Goal: Information Seeking & Learning: Find specific page/section

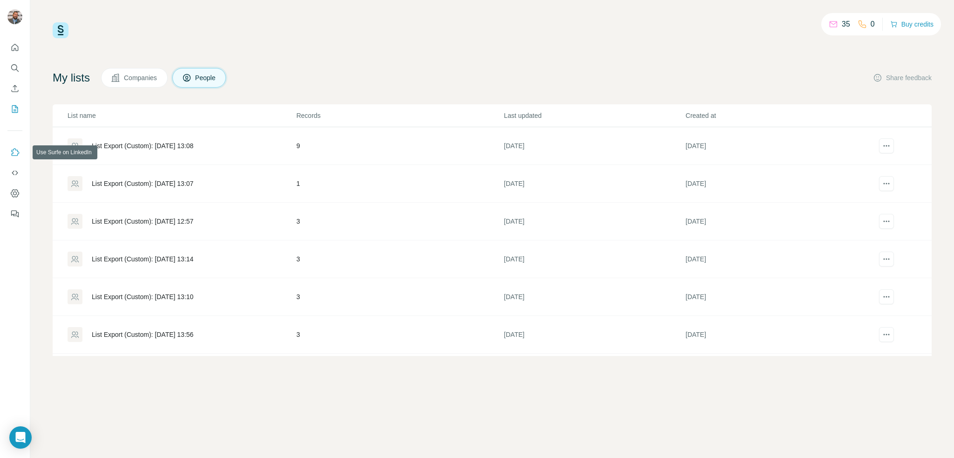
click at [17, 152] on icon "Use Surfe on LinkedIn" at bounding box center [14, 152] width 9 height 9
click at [16, 191] on icon "Dashboard" at bounding box center [14, 193] width 9 height 9
click at [125, 76] on button "Companies" at bounding box center [134, 78] width 67 height 20
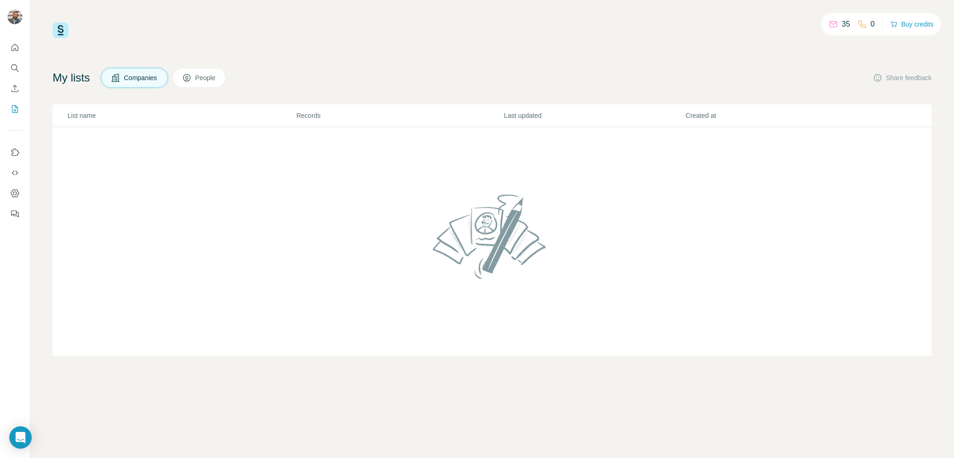
click at [203, 81] on span "People" at bounding box center [205, 77] width 21 height 9
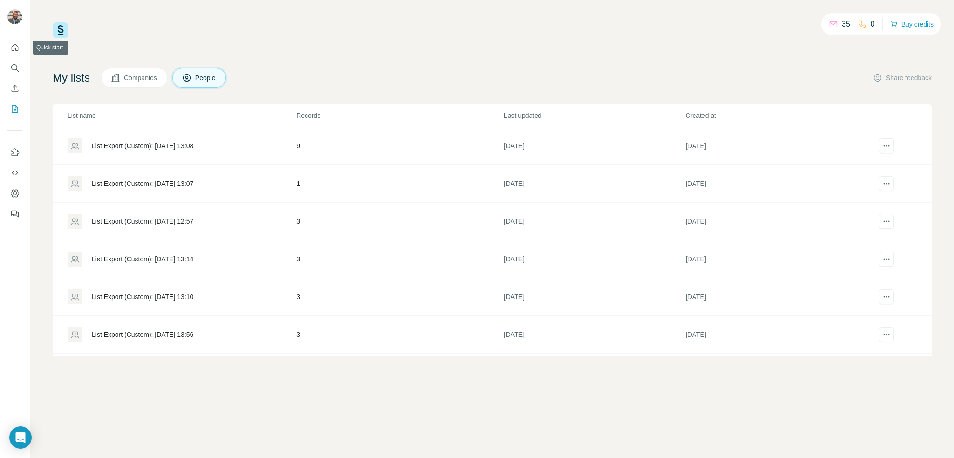
click at [13, 57] on nav at bounding box center [14, 78] width 15 height 78
click at [12, 64] on icon "Search" at bounding box center [14, 67] width 9 height 9
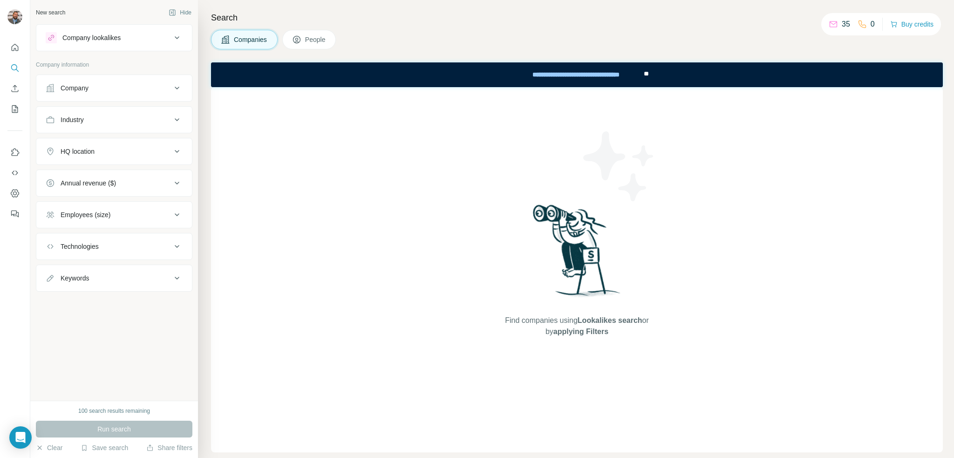
click at [138, 93] on button "Company" at bounding box center [114, 88] width 156 height 22
click at [138, 93] on button "Company" at bounding box center [114, 90] width 156 height 26
click at [113, 117] on div "Industry" at bounding box center [109, 119] width 126 height 9
click at [171, 143] on icon at bounding box center [172, 143] width 5 height 3
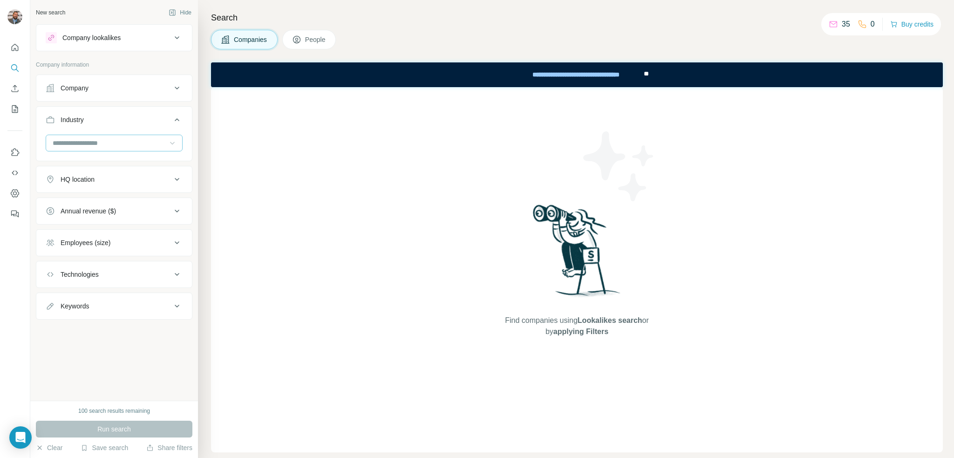
click at [129, 110] on button "Industry" at bounding box center [114, 122] width 156 height 26
click at [89, 154] on div "HQ location" at bounding box center [78, 151] width 34 height 9
click at [110, 176] on input "text" at bounding box center [114, 174] width 137 height 17
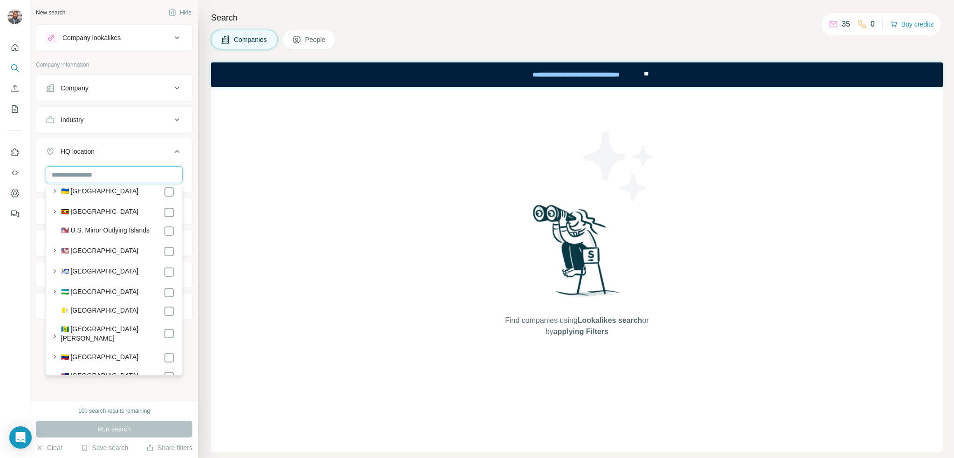
scroll to position [4656, 0]
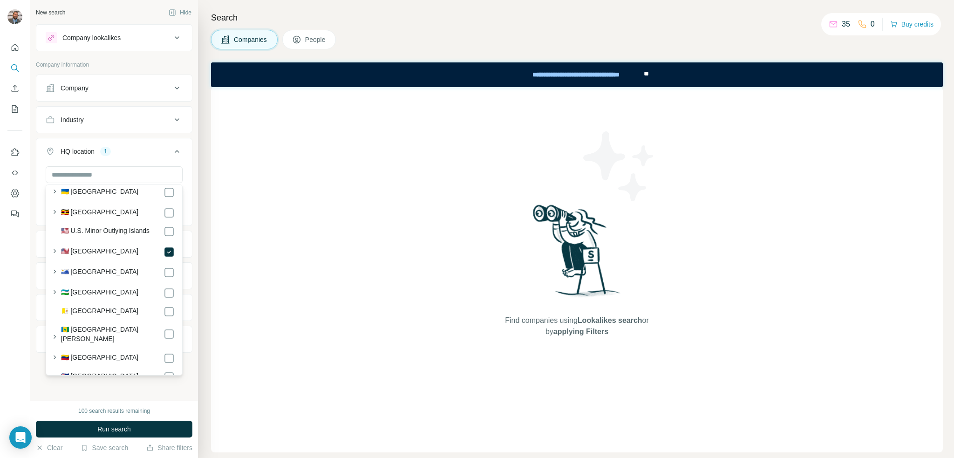
click at [115, 393] on div "New search Hide Company lookalikes Company information Company Industry HQ loca…" at bounding box center [114, 200] width 168 height 401
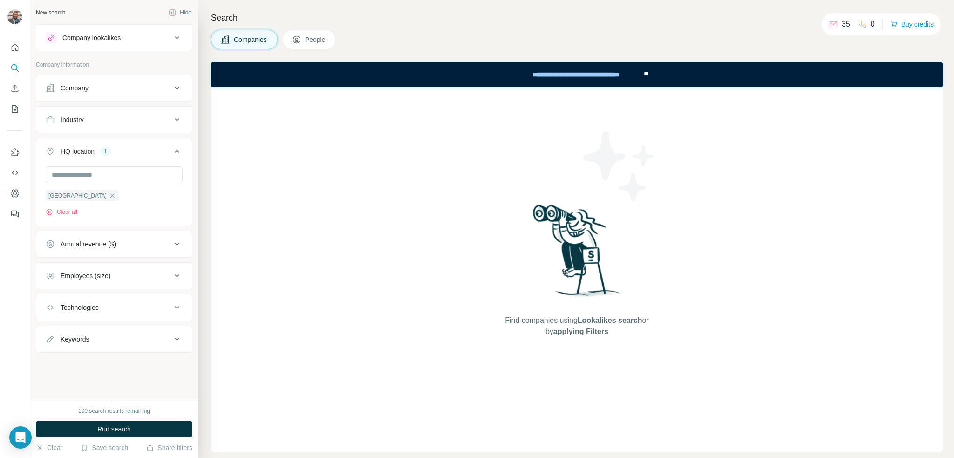
click at [91, 338] on div "Keywords" at bounding box center [109, 338] width 126 height 9
drag, startPoint x: 89, startPoint y: 362, endPoint x: 93, endPoint y: 363, distance: 4.8
click at [91, 363] on input "text" at bounding box center [105, 362] width 118 height 17
type input "**********"
click at [92, 376] on div "**********" at bounding box center [114, 366] width 156 height 24
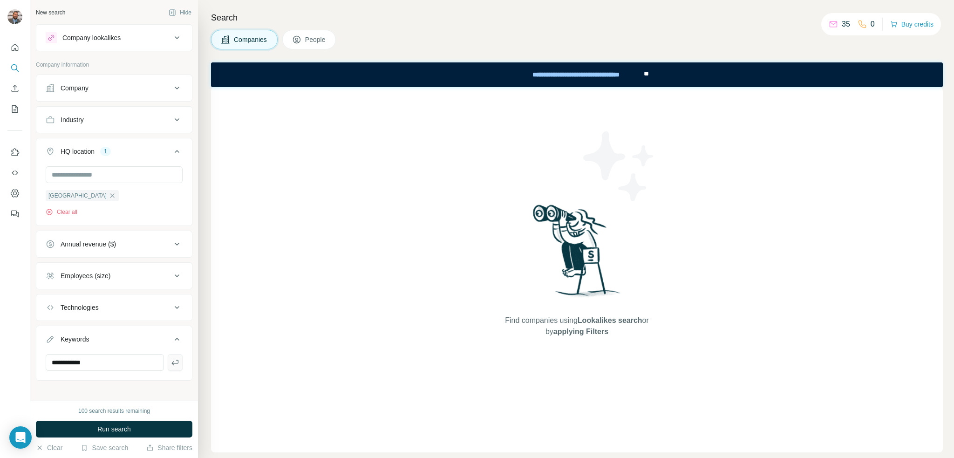
click at [171, 364] on icon "button" at bounding box center [175, 362] width 9 height 9
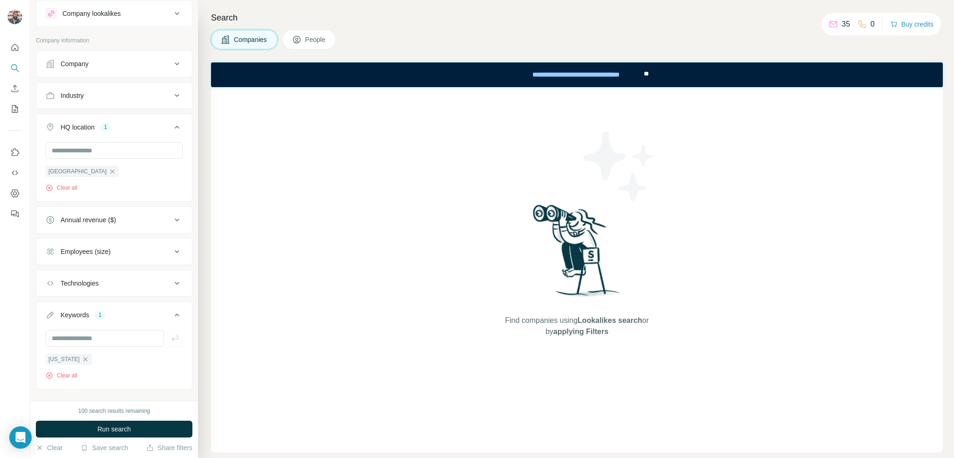
scroll to position [38, 0]
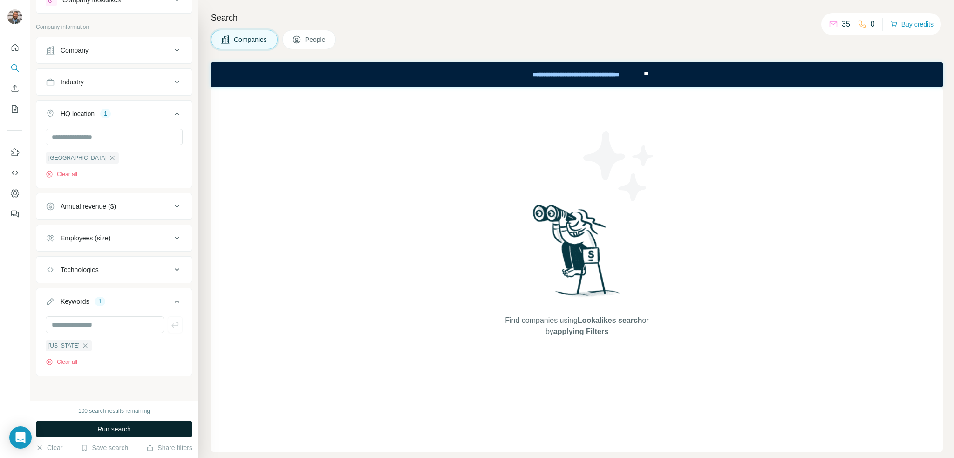
click at [119, 429] on span "Run search" at bounding box center [114, 428] width 34 height 9
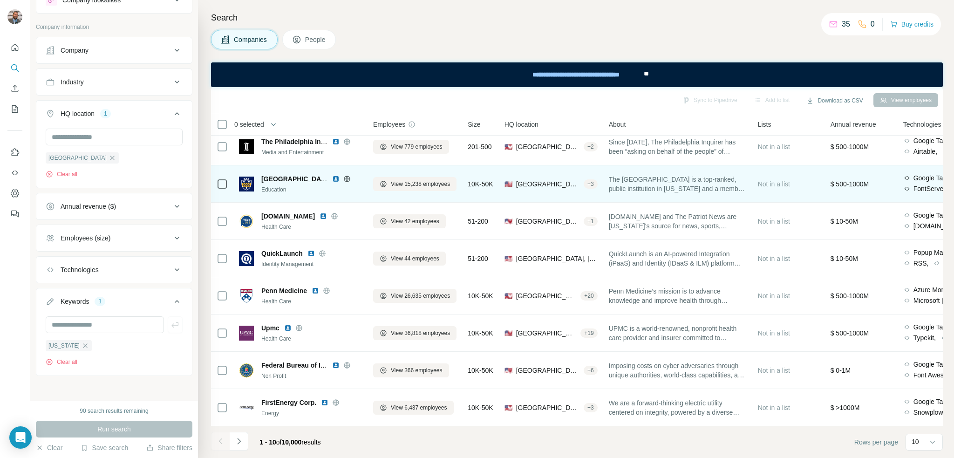
scroll to position [86, 0]
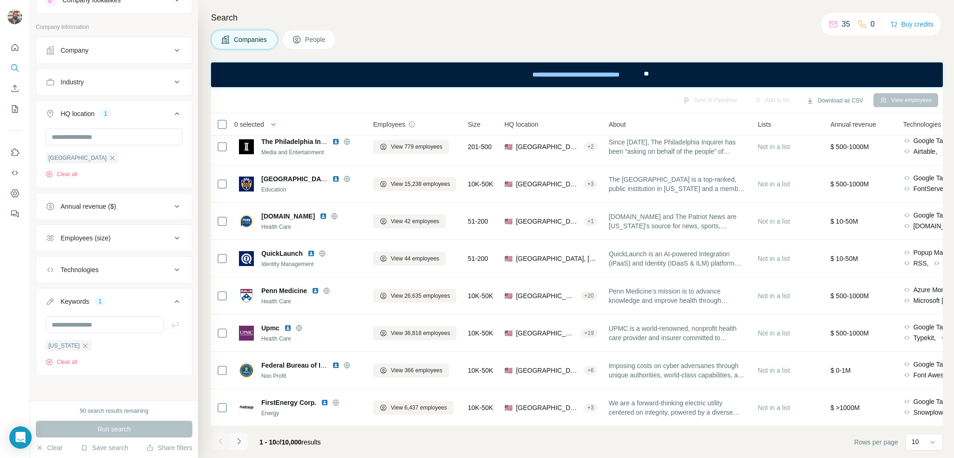
click at [241, 441] on icon "Navigate to next page" at bounding box center [238, 441] width 9 height 9
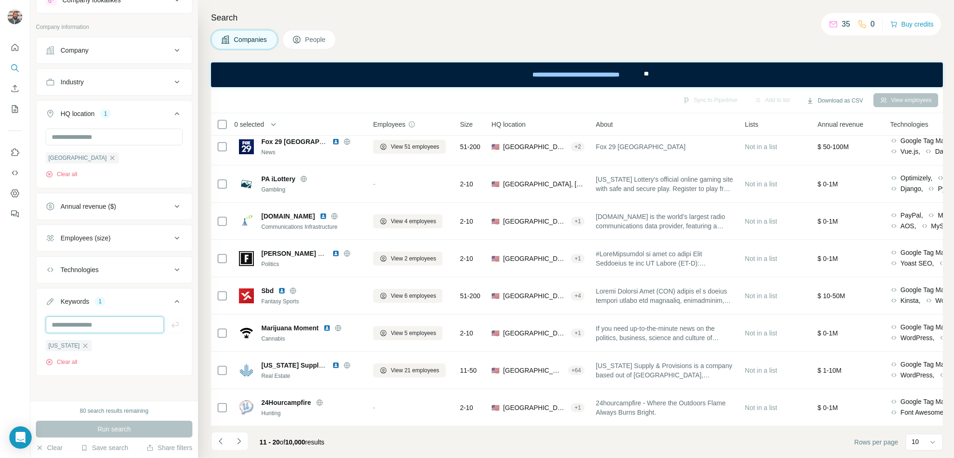
click at [113, 323] on input "text" at bounding box center [105, 324] width 118 height 17
type input "**********"
click at [171, 323] on icon "button" at bounding box center [175, 324] width 9 height 9
click at [118, 324] on input "text" at bounding box center [105, 324] width 118 height 17
type input "*"
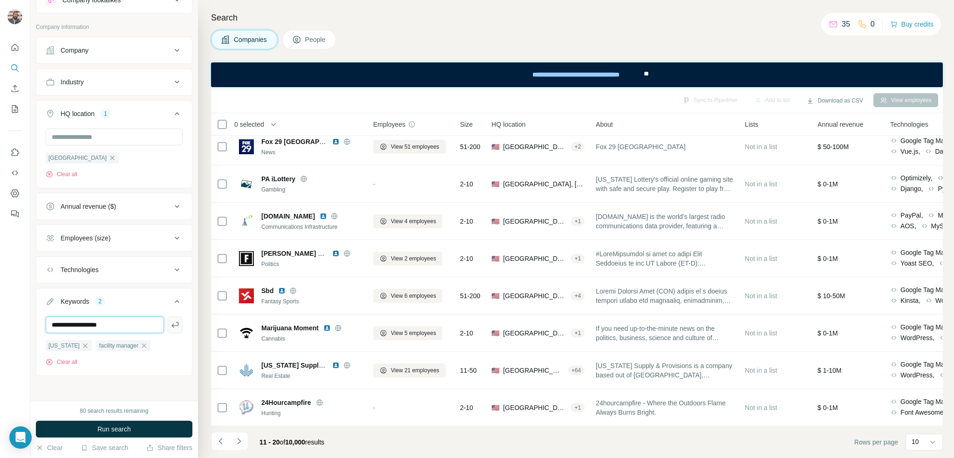
type input "**********"
click at [171, 326] on icon "button" at bounding box center [175, 324] width 9 height 9
click at [114, 436] on button "Run search" at bounding box center [114, 429] width 157 height 17
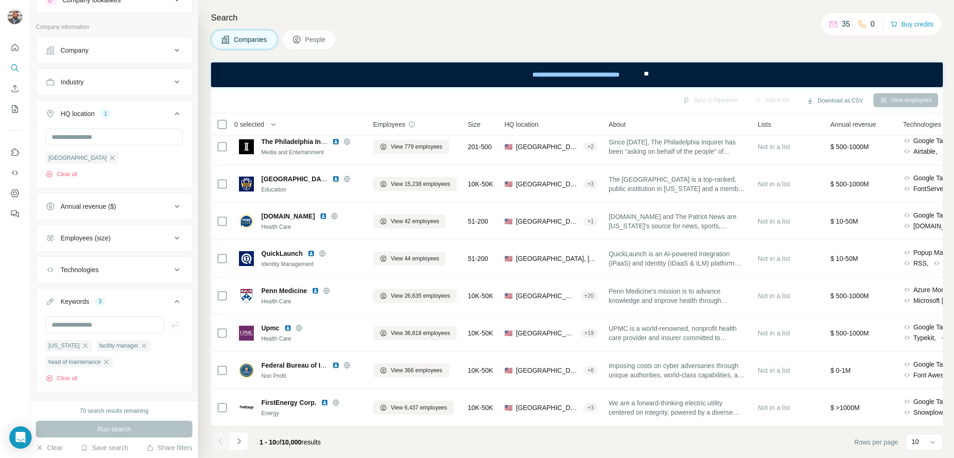
click at [321, 37] on span "People" at bounding box center [315, 39] width 21 height 9
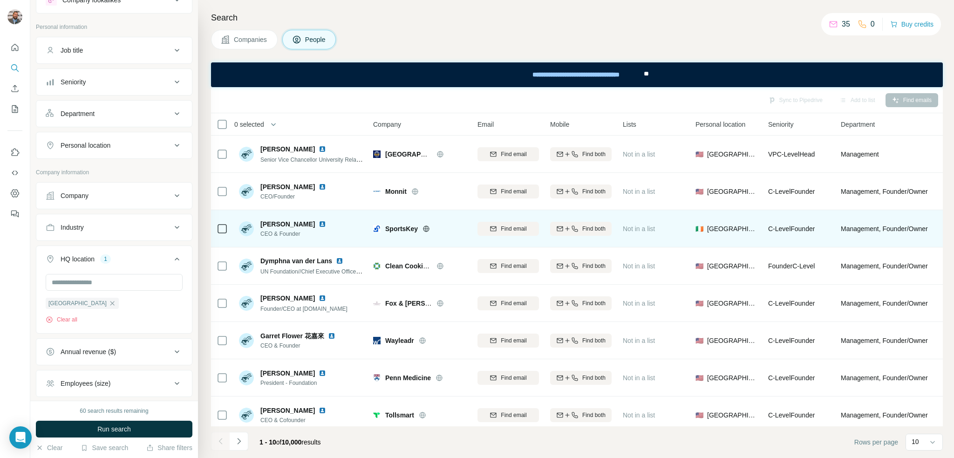
scroll to position [86, 0]
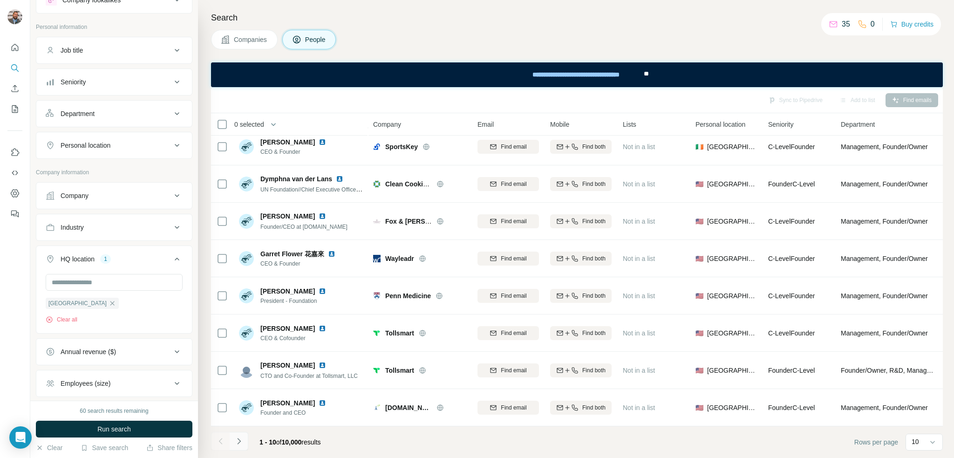
click at [238, 441] on icon "Navigate to next page" at bounding box center [238, 441] width 9 height 9
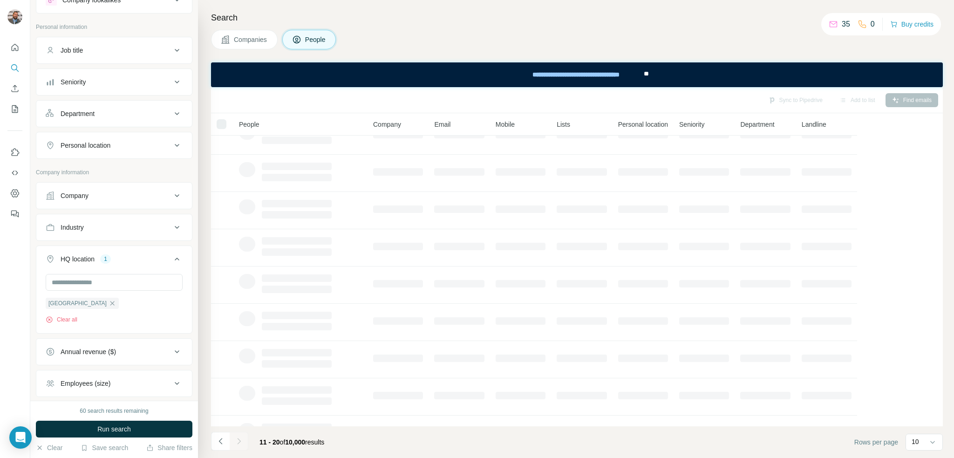
scroll to position [0, 0]
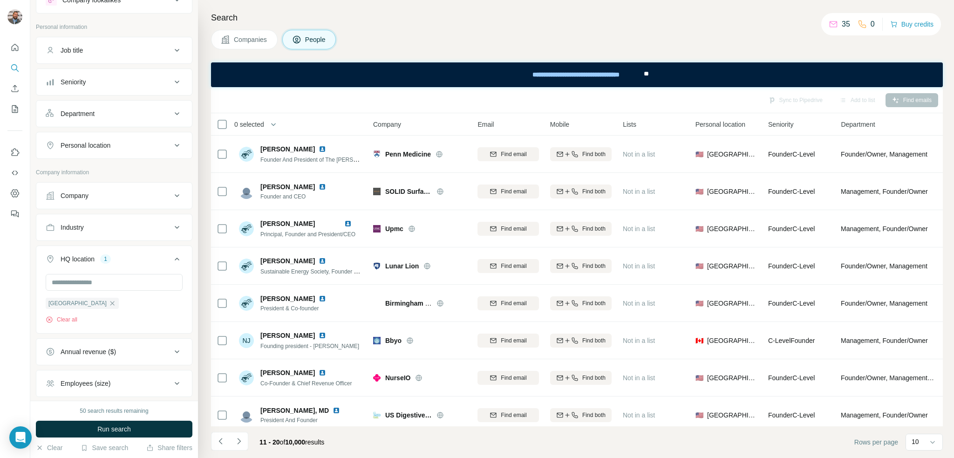
click at [124, 47] on div "Job title" at bounding box center [109, 50] width 126 height 9
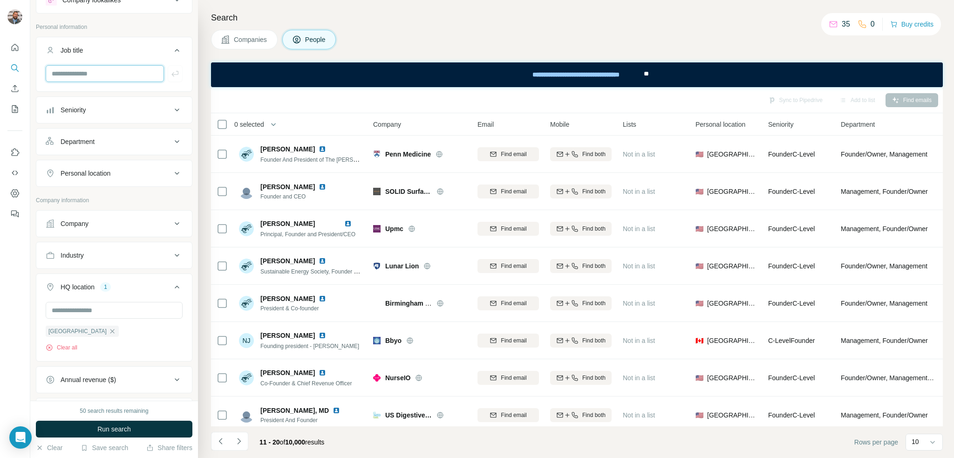
click at [134, 76] on input "text" at bounding box center [105, 73] width 118 height 17
type input "**********"
click at [171, 71] on icon "button" at bounding box center [175, 73] width 9 height 9
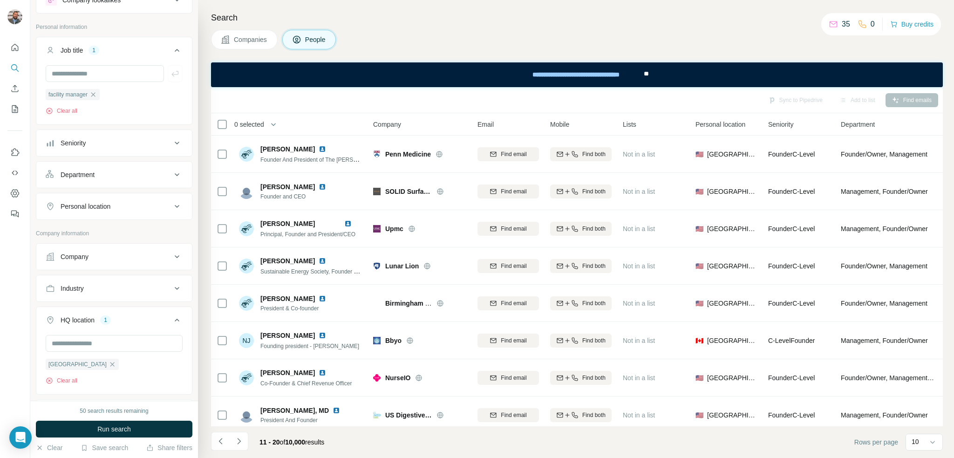
click at [106, 203] on div "Personal location" at bounding box center [86, 206] width 50 height 9
click at [95, 231] on input "text" at bounding box center [114, 229] width 137 height 17
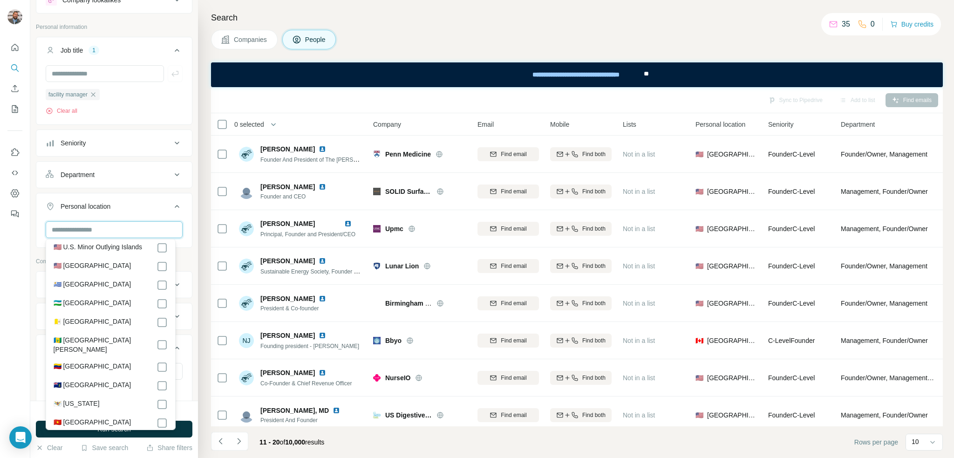
scroll to position [4332, 0]
click at [175, 214] on button "Personal location 1" at bounding box center [114, 208] width 156 height 26
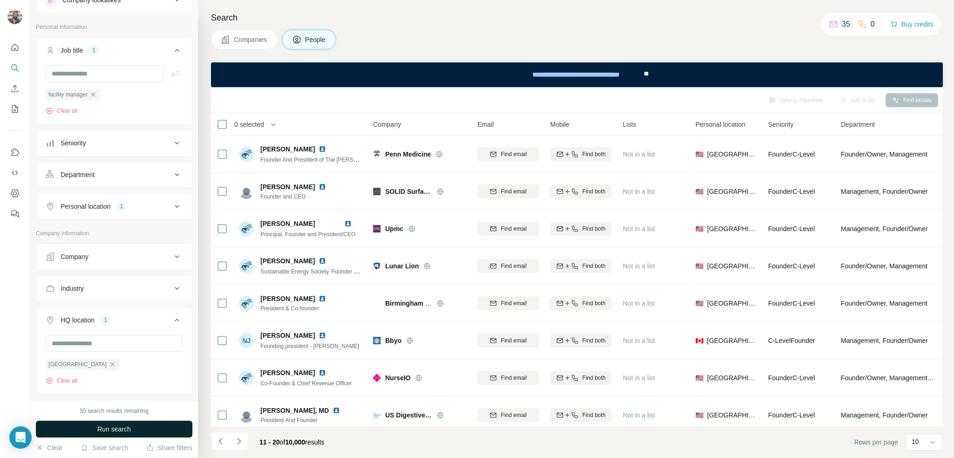
click at [120, 430] on span "Run search" at bounding box center [114, 428] width 34 height 9
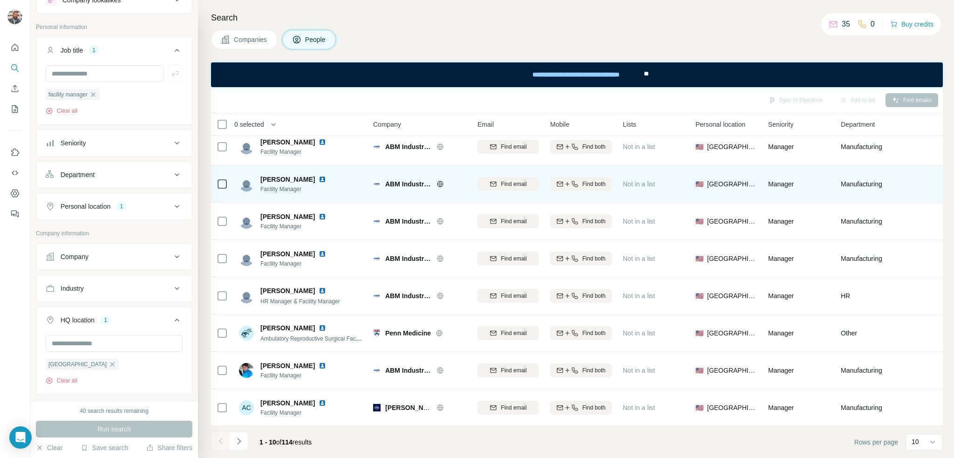
scroll to position [86, 0]
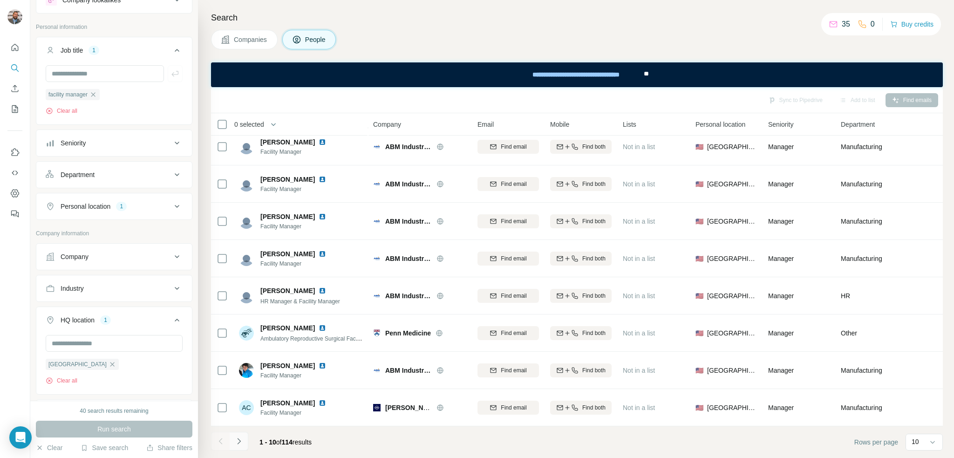
click at [244, 440] on button "Navigate to next page" at bounding box center [239, 441] width 19 height 19
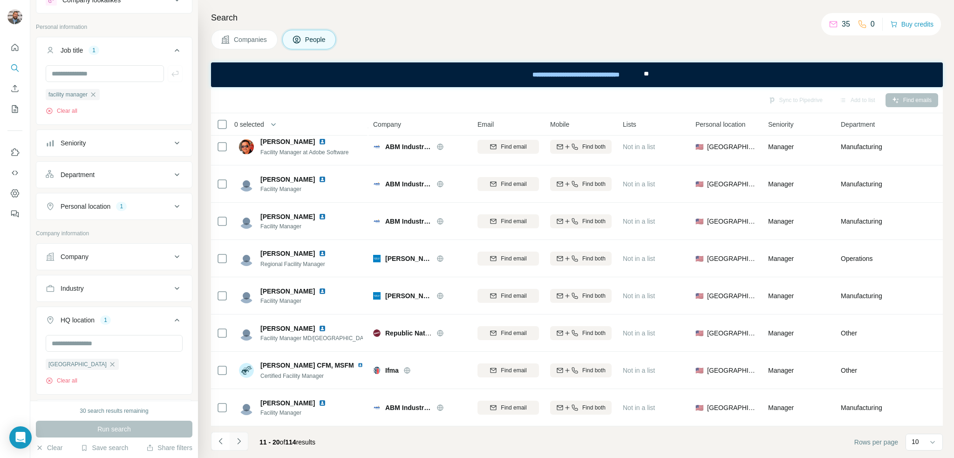
click at [231, 440] on button "Navigate to next page" at bounding box center [239, 441] width 19 height 19
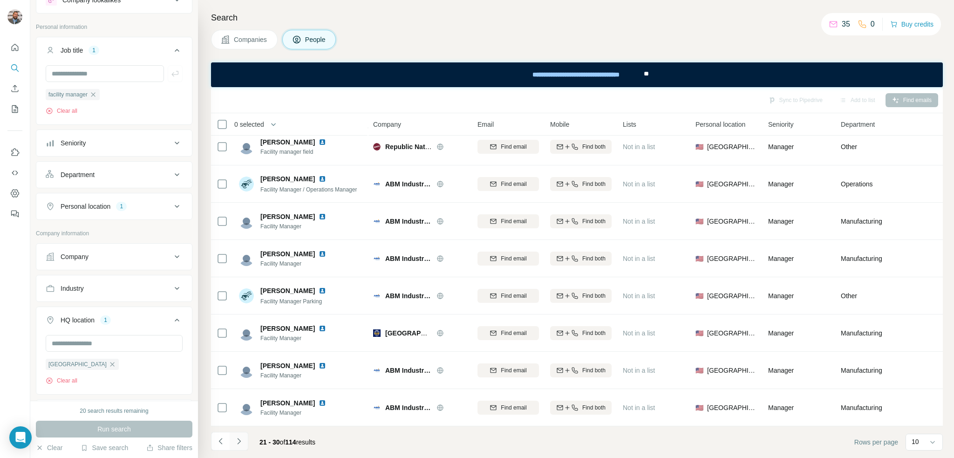
click at [239, 440] on icon "Navigate to next page" at bounding box center [238, 441] width 3 height 6
